Goal: Transaction & Acquisition: Purchase product/service

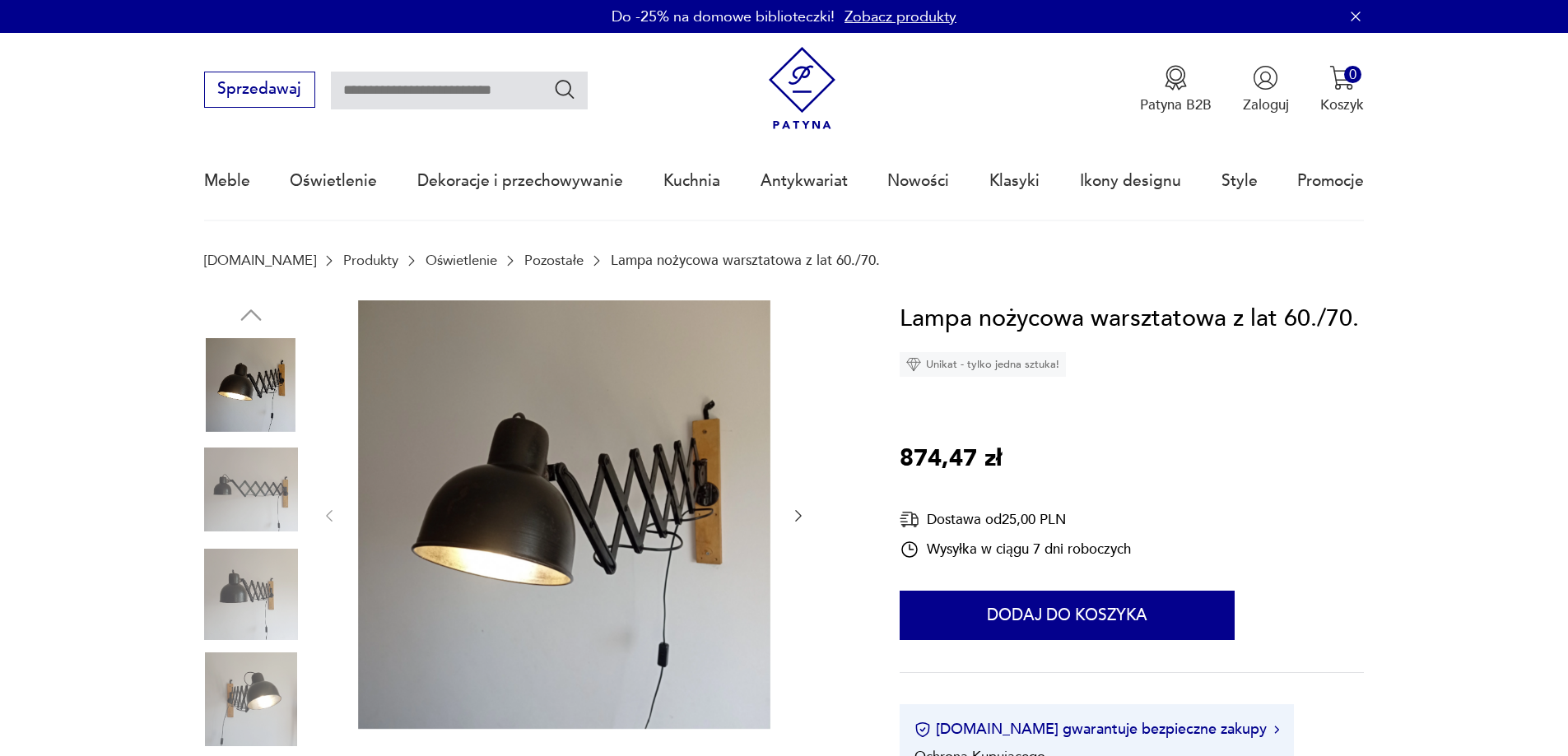
click at [255, 588] on img at bounding box center [251, 594] width 94 height 93
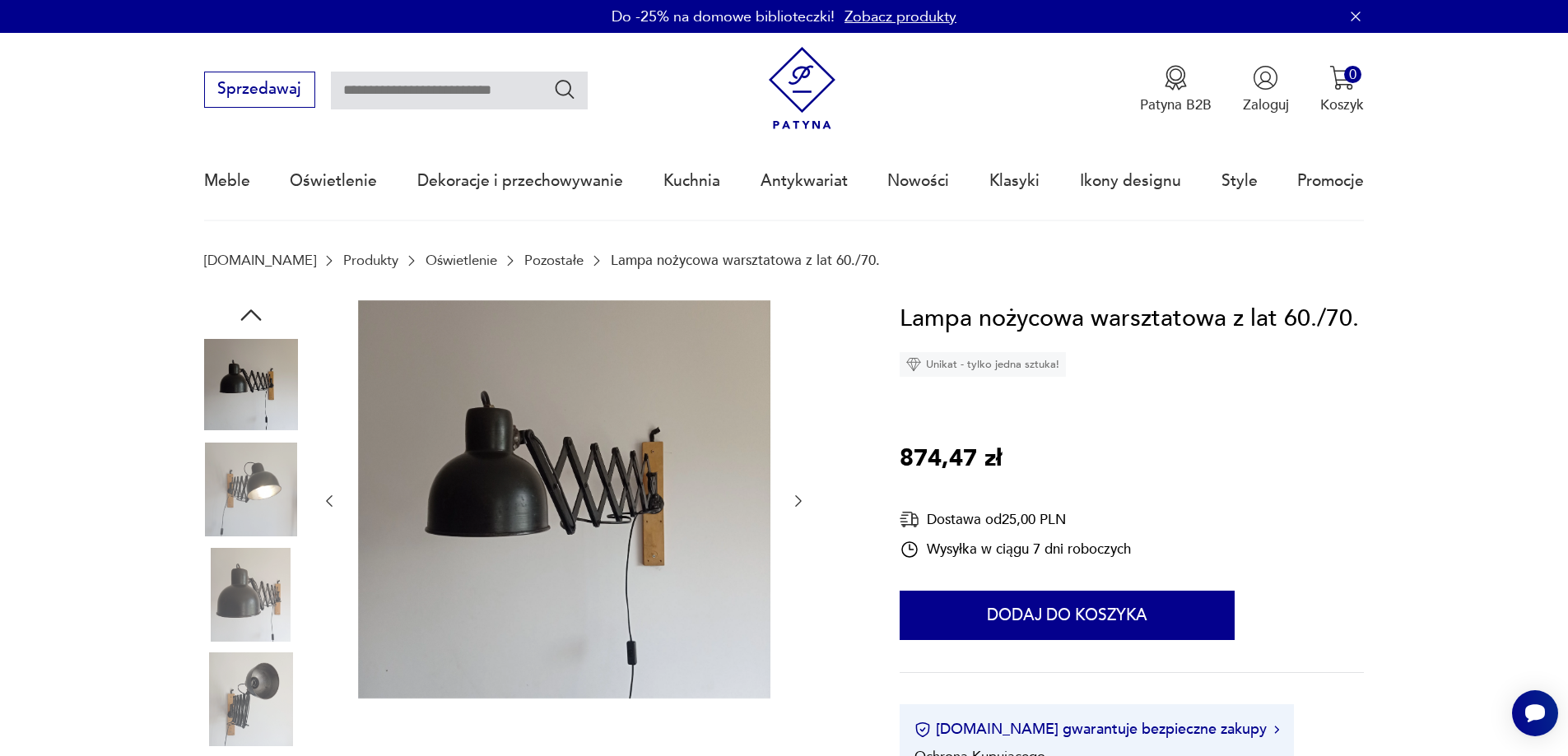
click at [277, 661] on img at bounding box center [251, 699] width 94 height 93
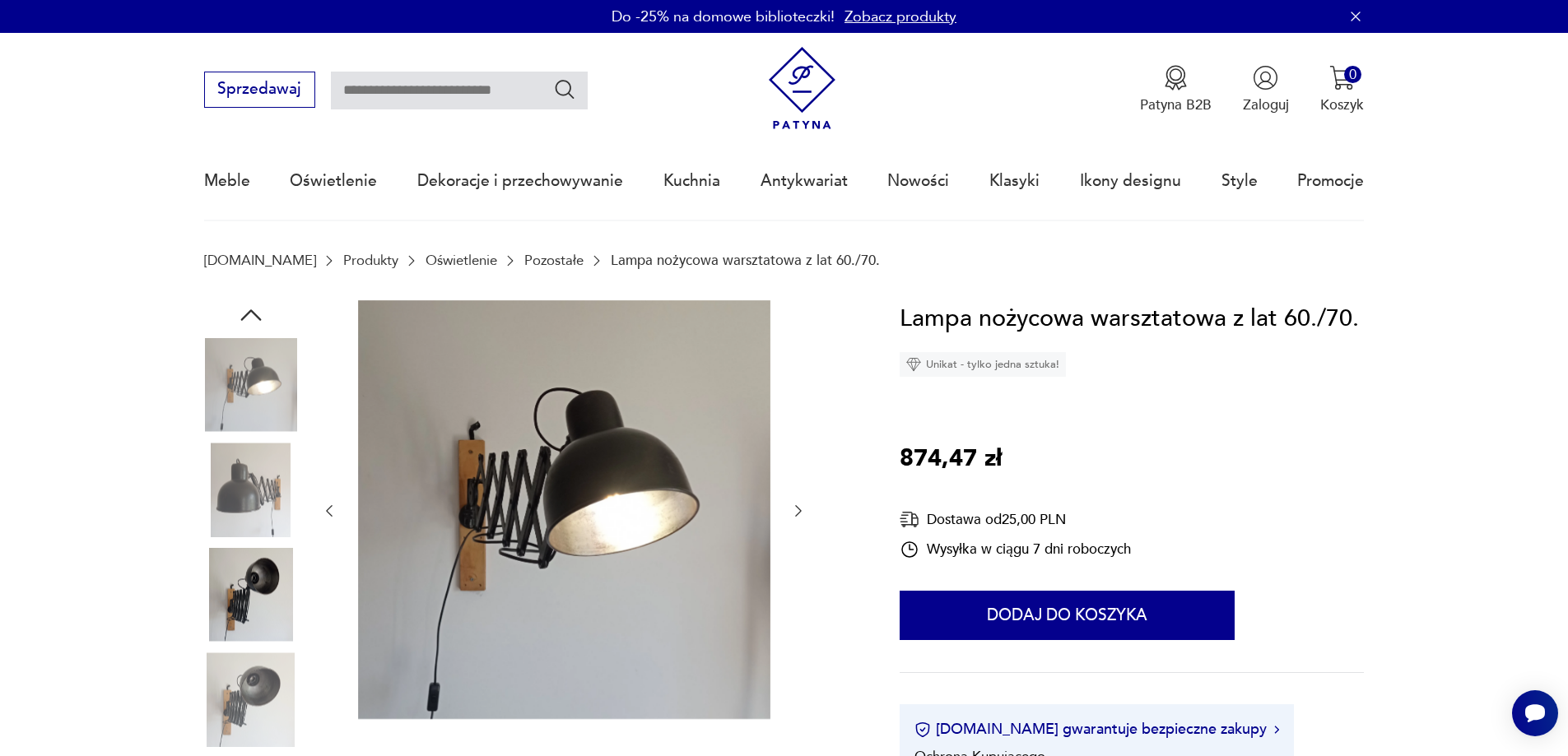
click at [281, 399] on img at bounding box center [251, 385] width 94 height 93
click at [236, 506] on img at bounding box center [251, 490] width 94 height 93
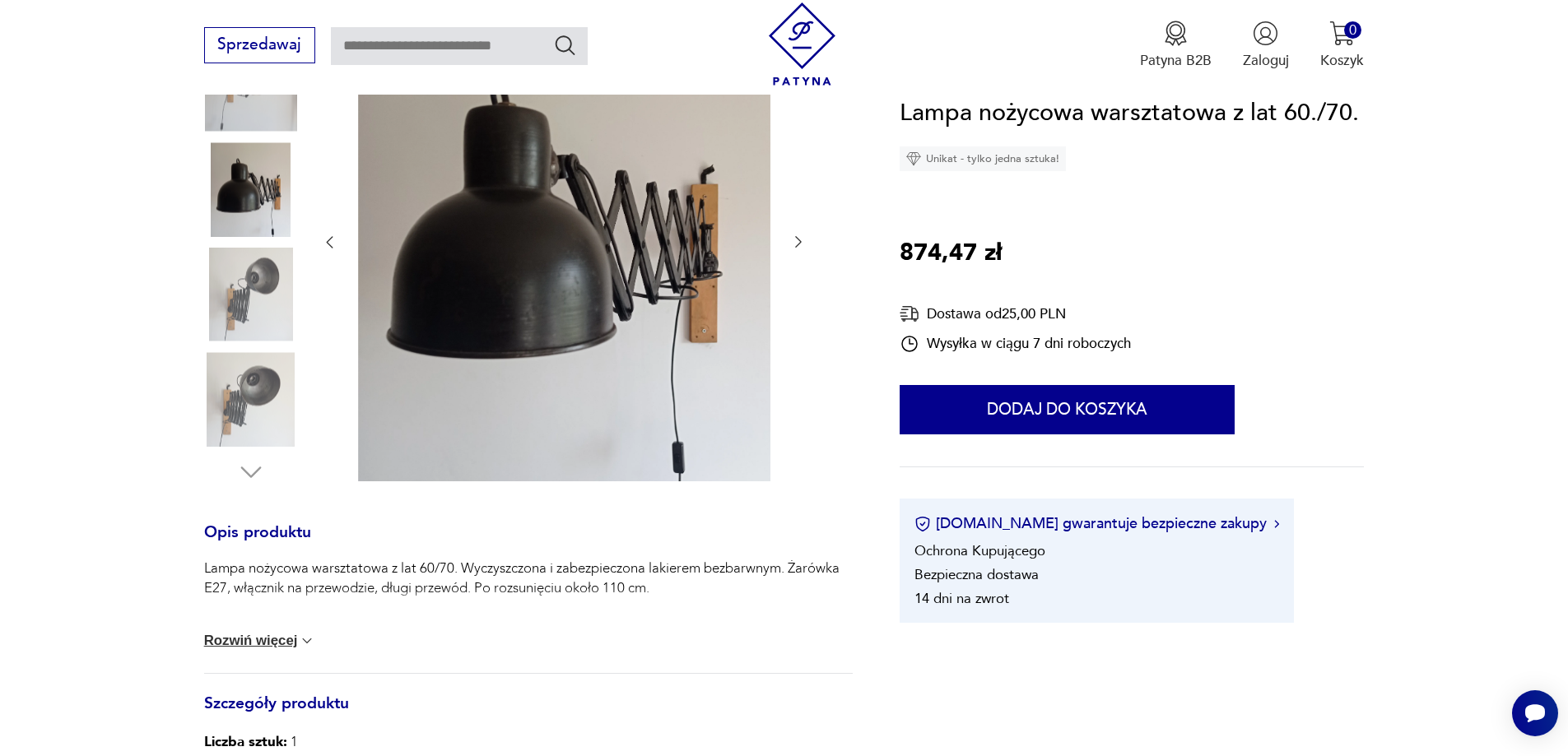
scroll to position [82, 0]
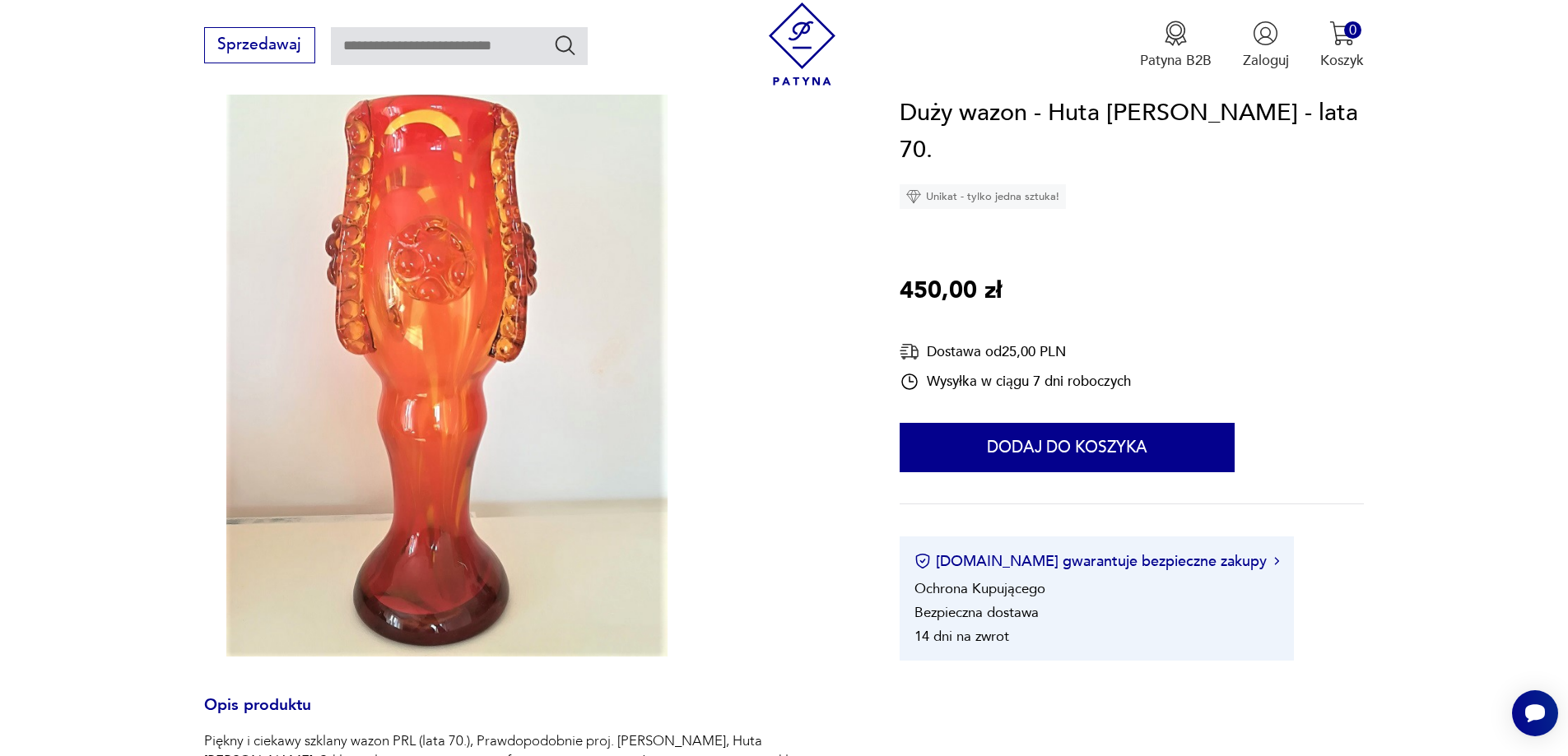
scroll to position [247, 0]
